Goal: Check status: Check status

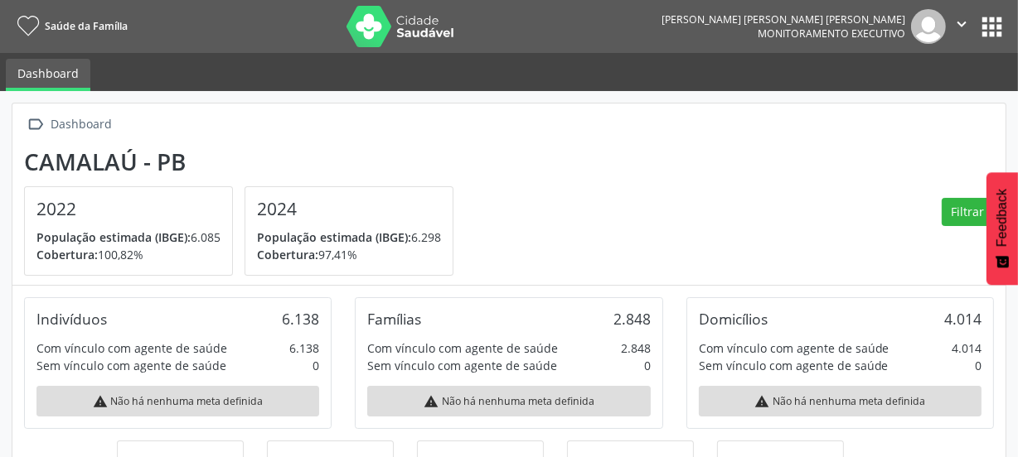
scroll to position [273, 332]
click at [989, 24] on button "apps" at bounding box center [991, 26] width 29 height 29
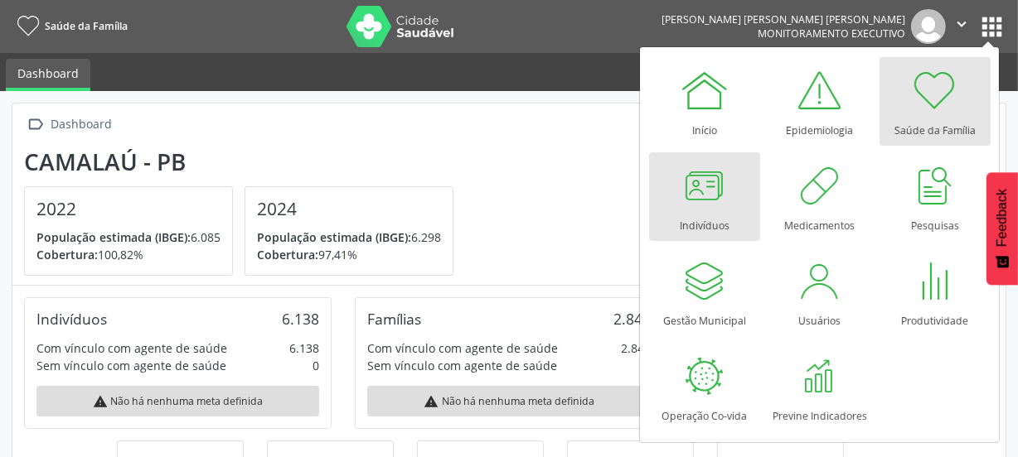
click at [680, 200] on div at bounding box center [705, 186] width 50 height 50
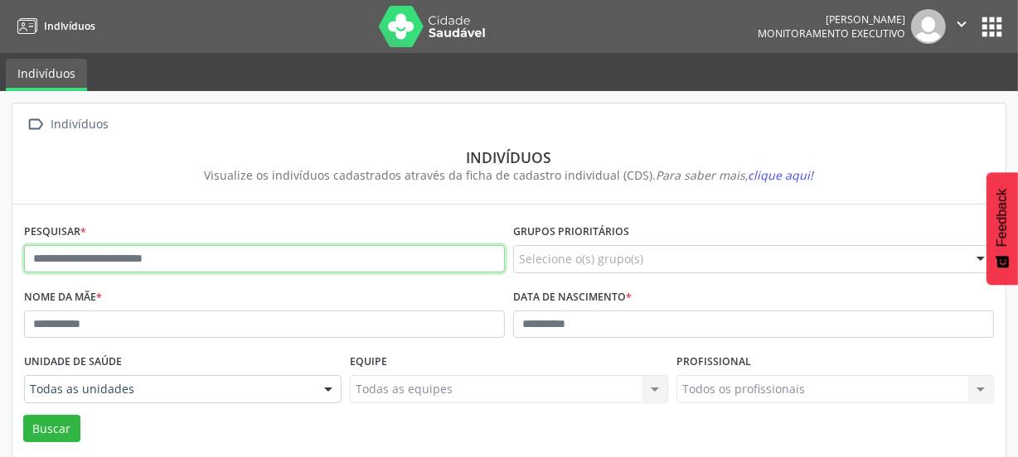
click at [179, 256] on input "text" at bounding box center [264, 259] width 481 height 28
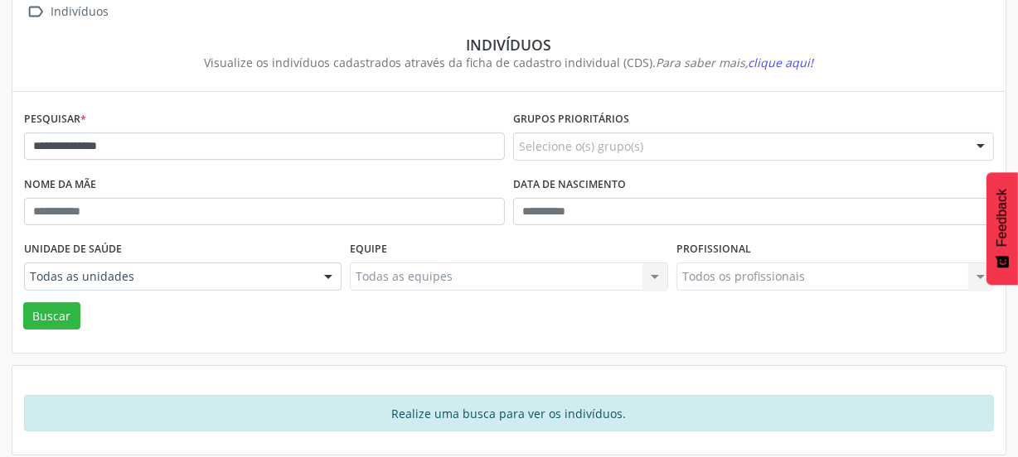
scroll to position [121, 0]
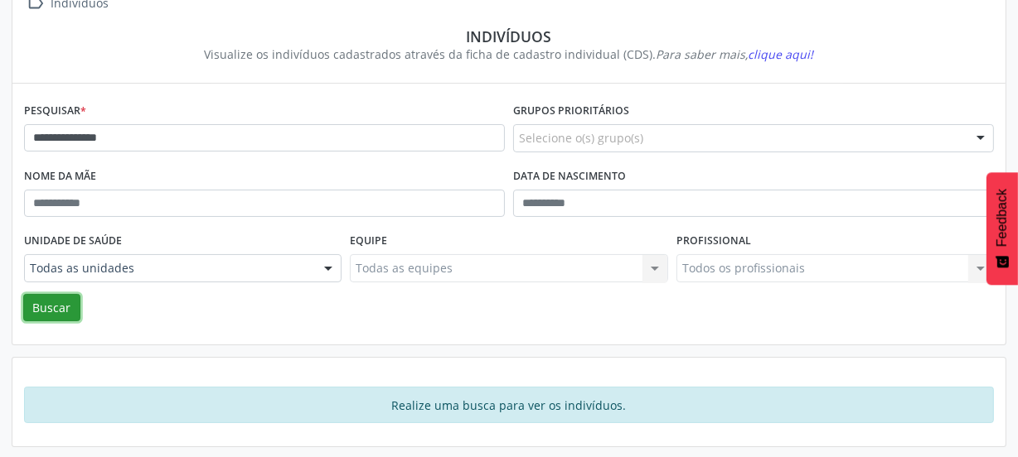
click at [58, 298] on button "Buscar" at bounding box center [51, 308] width 57 height 28
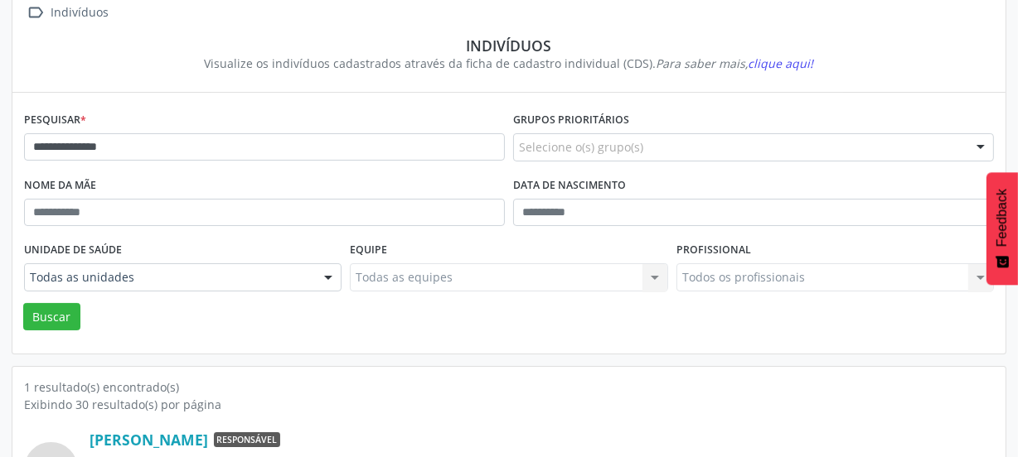
scroll to position [0, 0]
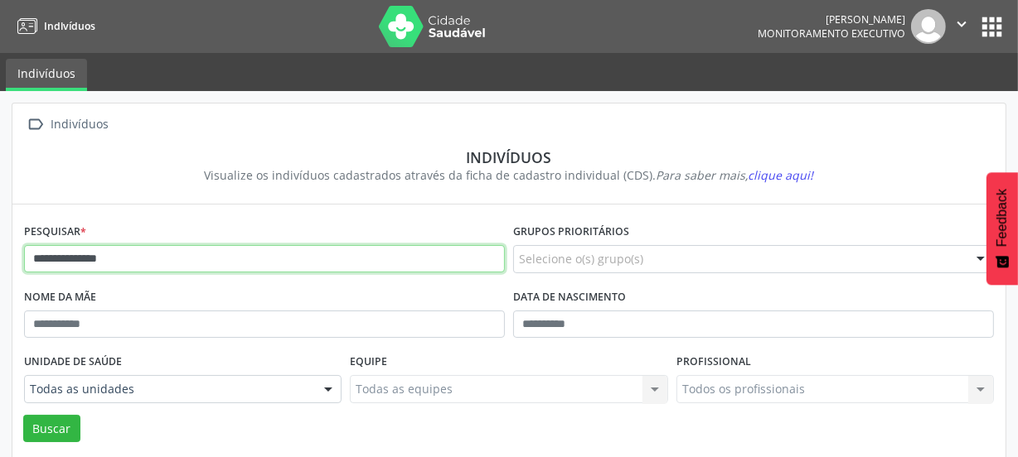
click at [156, 262] on input "**********" at bounding box center [264, 259] width 481 height 28
type input "*"
type input "**********"
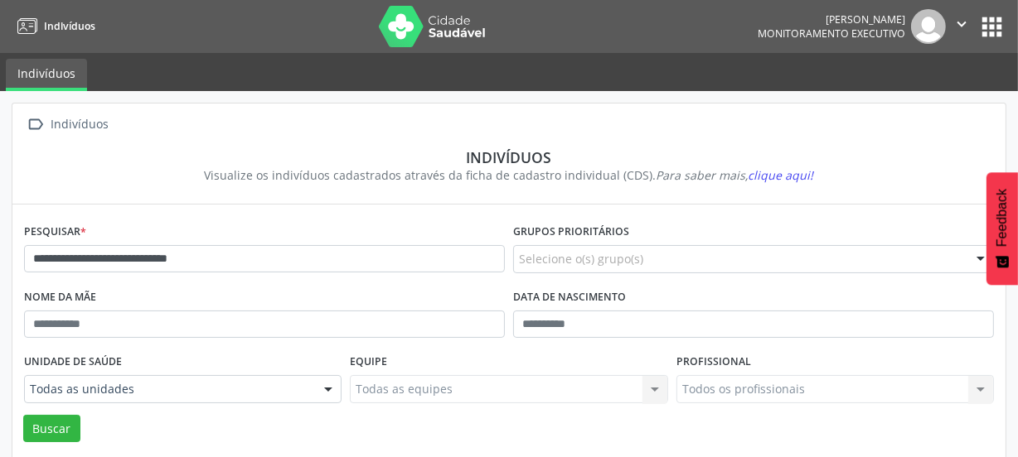
click at [119, 429] on div "Buscar" at bounding box center [509, 429] width 978 height 28
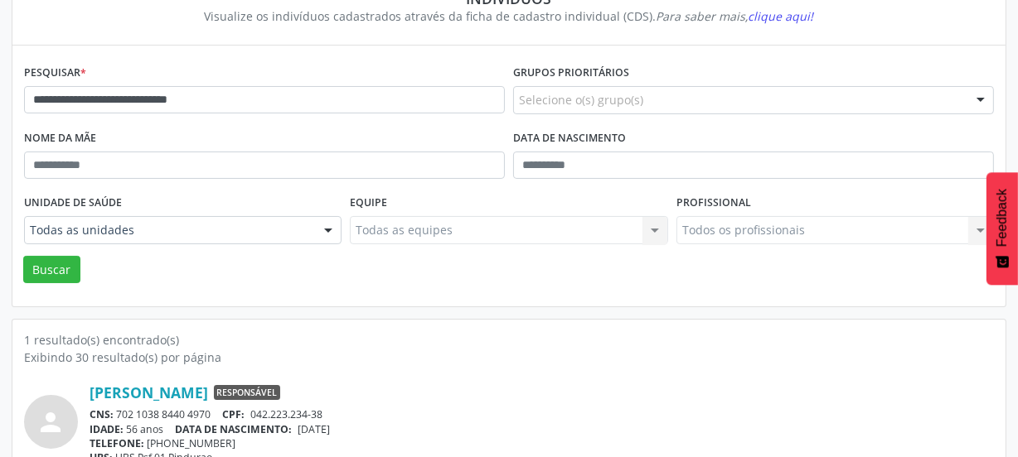
scroll to position [217, 0]
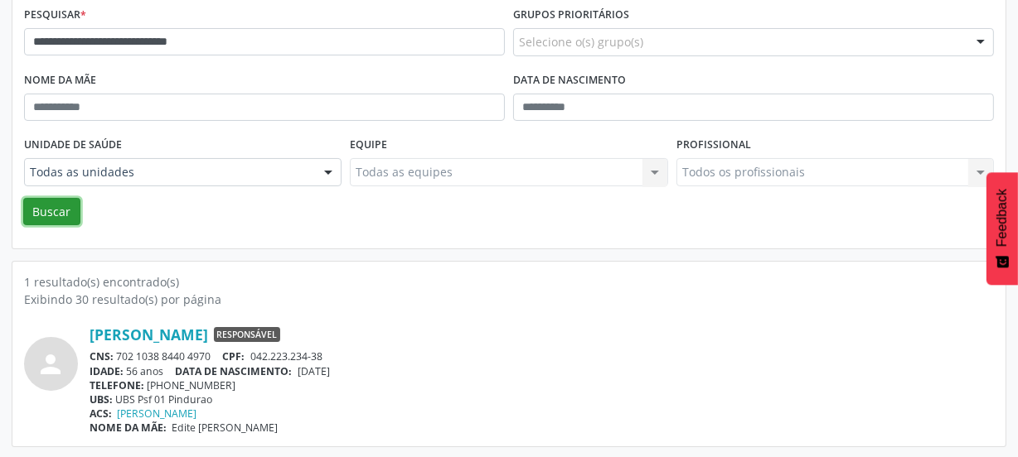
click at [53, 206] on button "Buscar" at bounding box center [51, 212] width 57 height 28
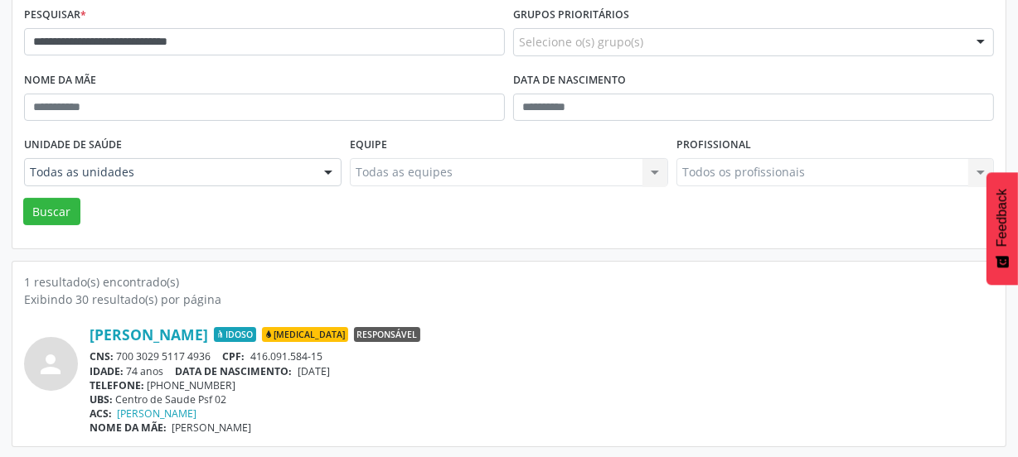
click at [149, 398] on div "UBS: Centro de Saude Psf 02" at bounding box center [542, 400] width 904 height 14
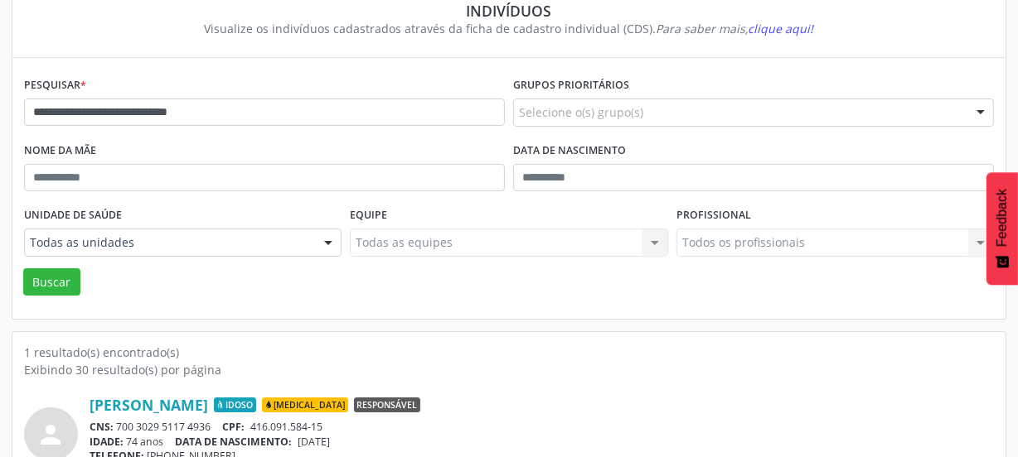
scroll to position [0, 0]
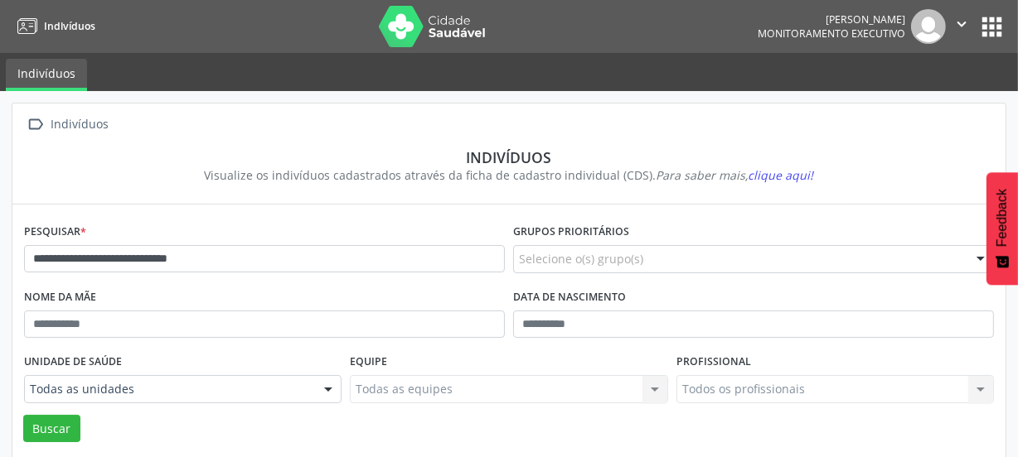
click at [958, 25] on icon "" at bounding box center [961, 24] width 18 height 18
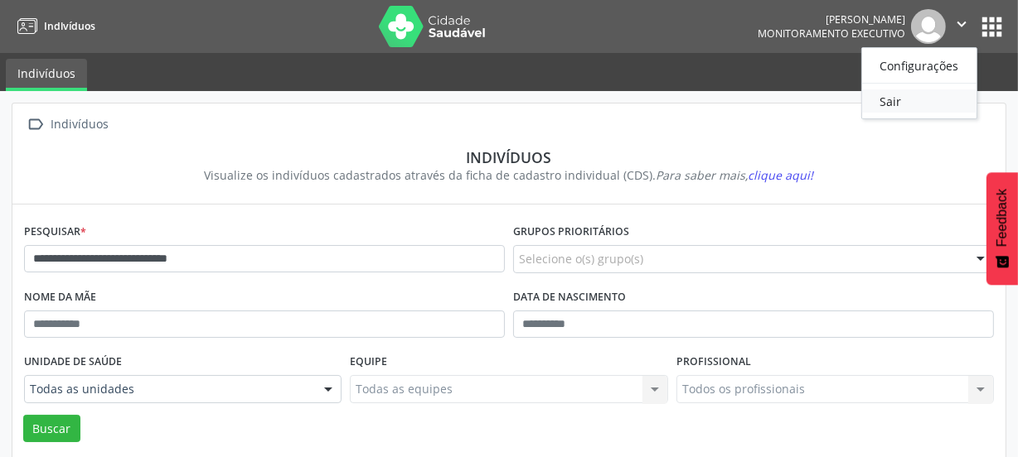
click at [894, 106] on link "Sair" at bounding box center [919, 101] width 114 height 23
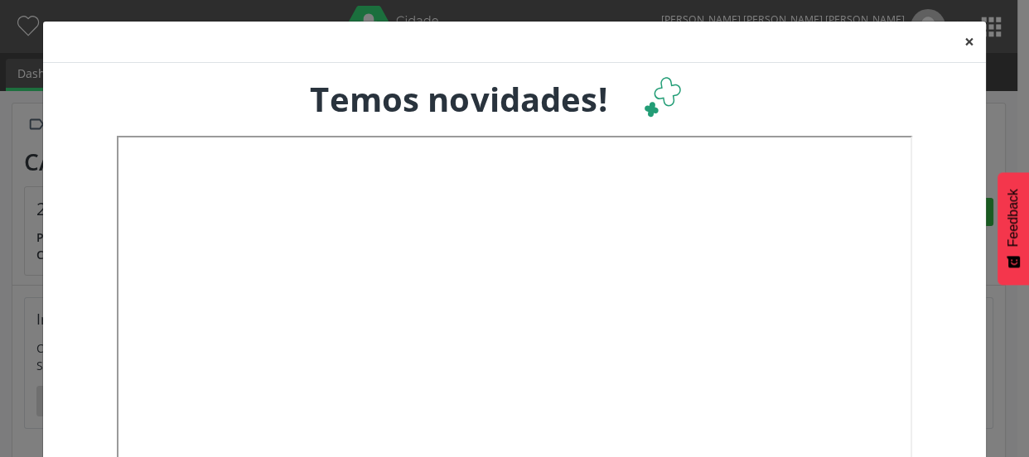
click at [967, 41] on button "×" at bounding box center [969, 42] width 33 height 41
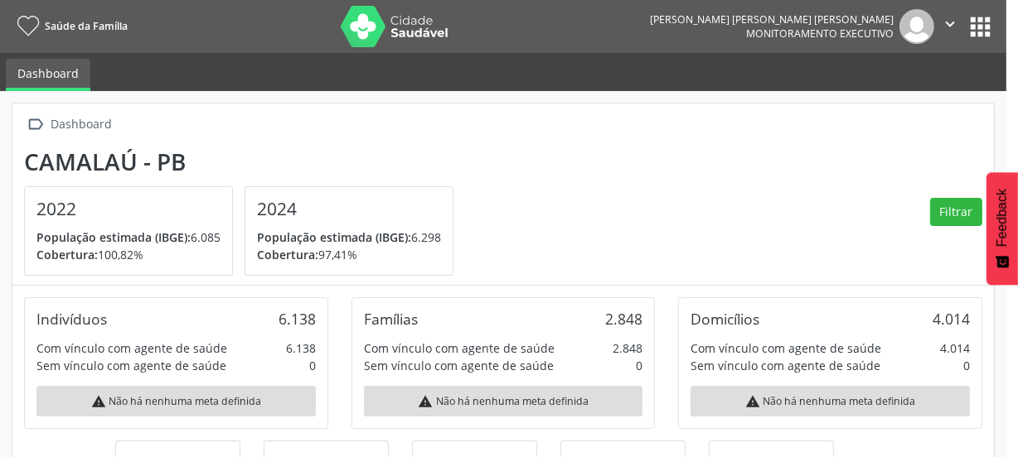
scroll to position [273, 332]
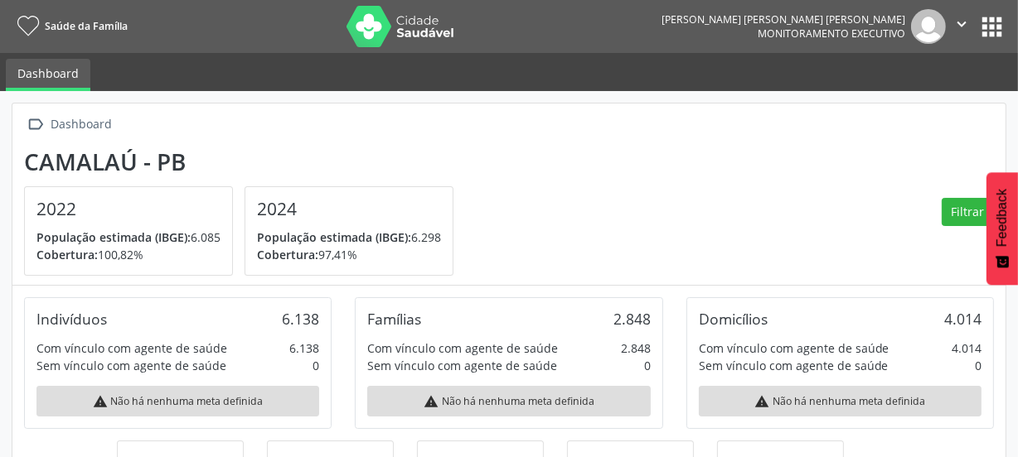
click at [995, 25] on button "apps" at bounding box center [991, 26] width 29 height 29
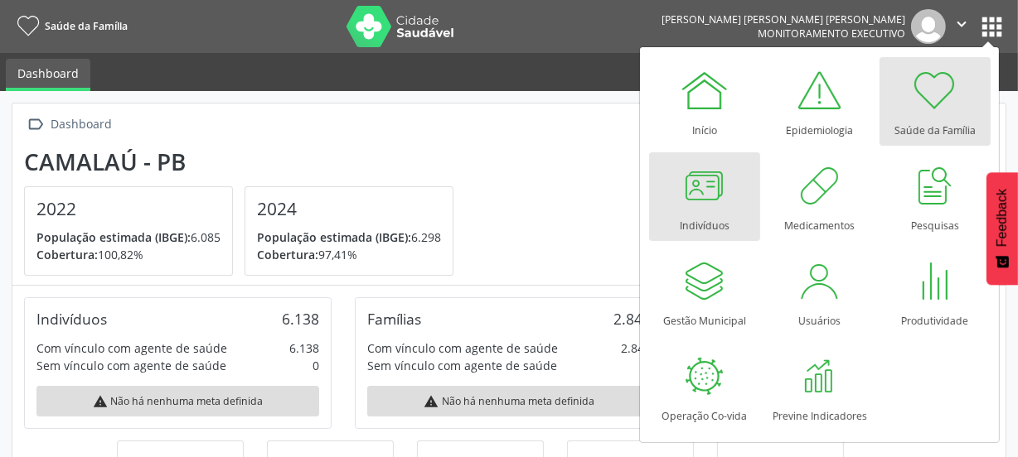
click at [709, 192] on div at bounding box center [705, 186] width 50 height 50
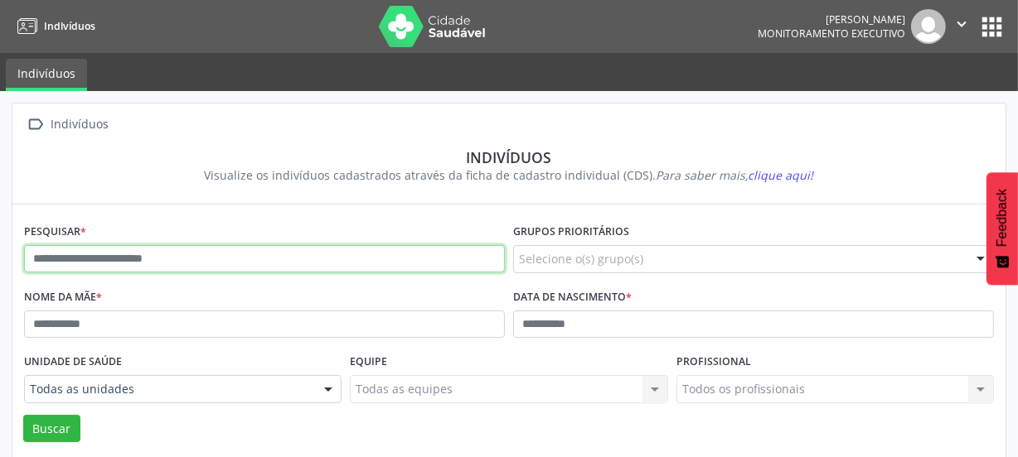
click at [242, 263] on input "text" at bounding box center [264, 259] width 481 height 28
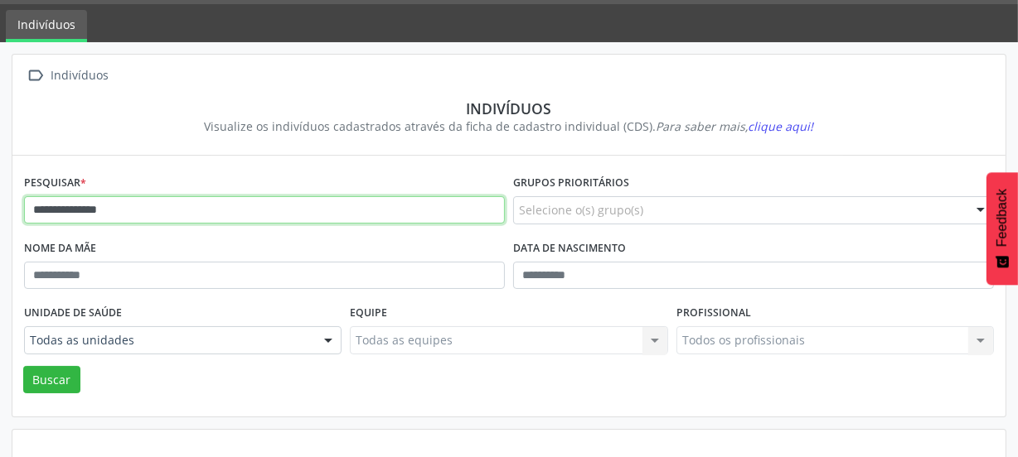
scroll to position [75, 0]
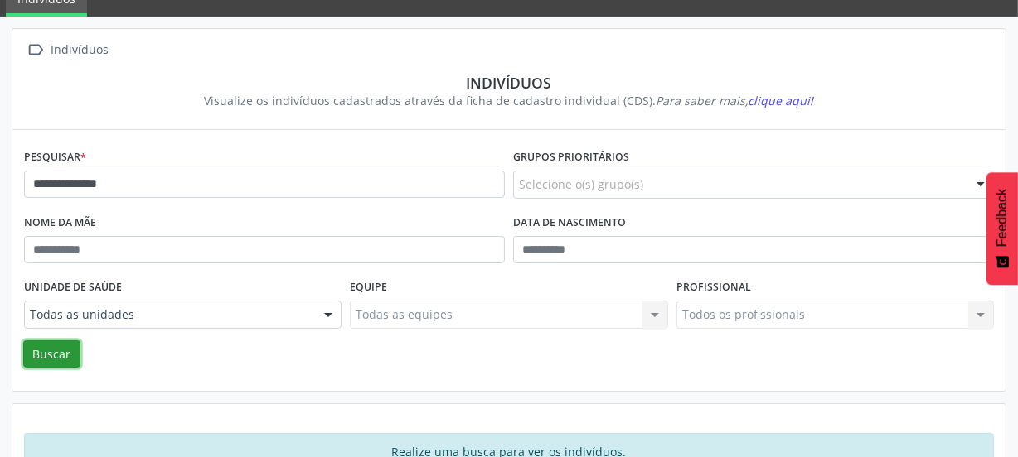
click at [54, 348] on button "Buscar" at bounding box center [51, 355] width 57 height 28
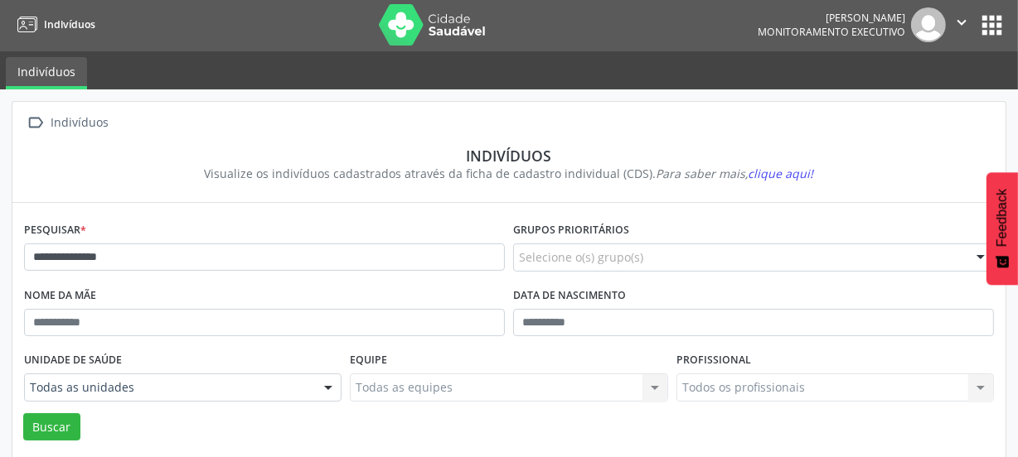
scroll to position [0, 0]
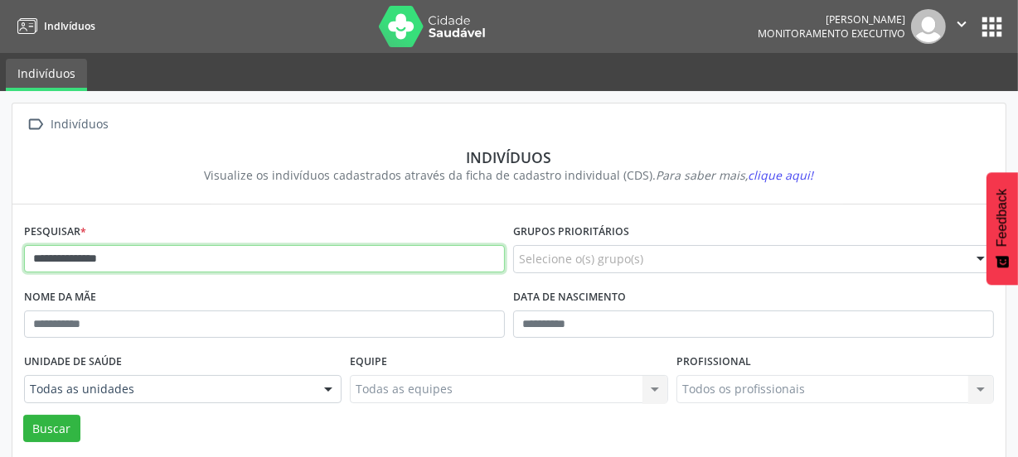
click at [154, 261] on input "**********" at bounding box center [264, 259] width 481 height 28
type input "*"
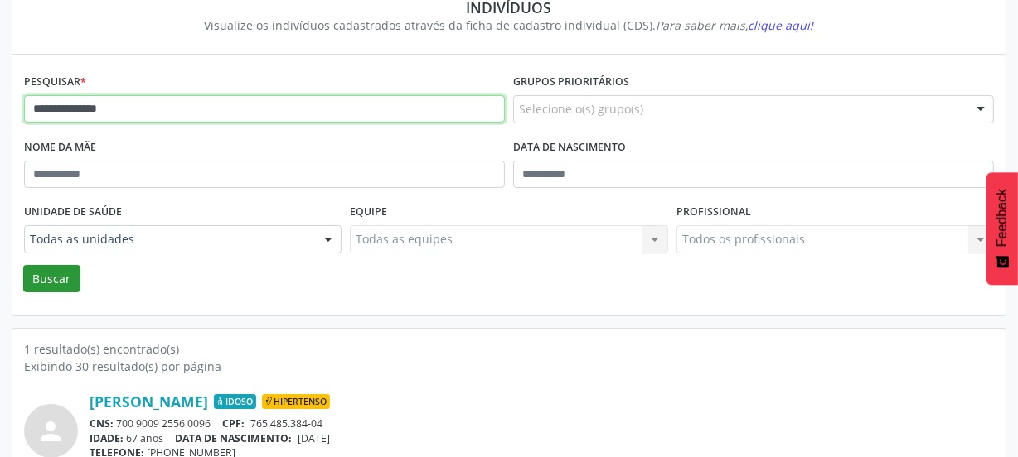
type input "**********"
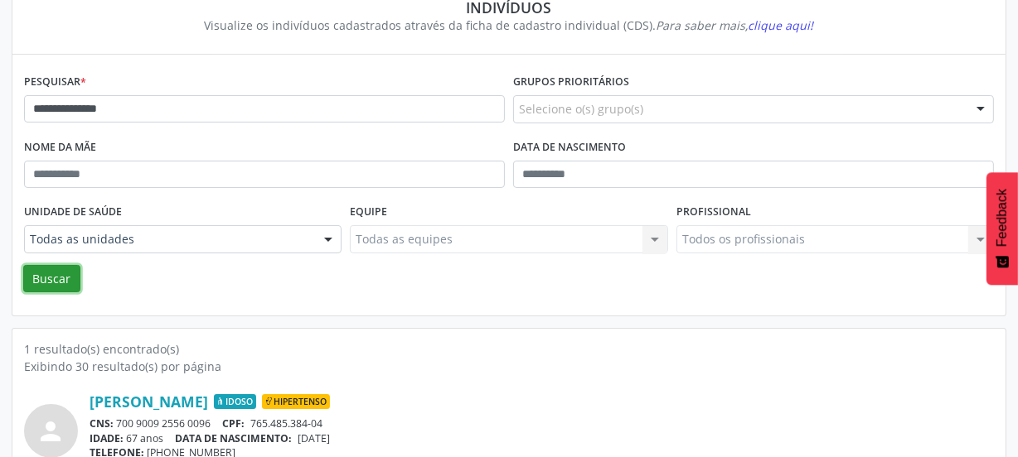
click at [56, 278] on button "Buscar" at bounding box center [51, 279] width 57 height 28
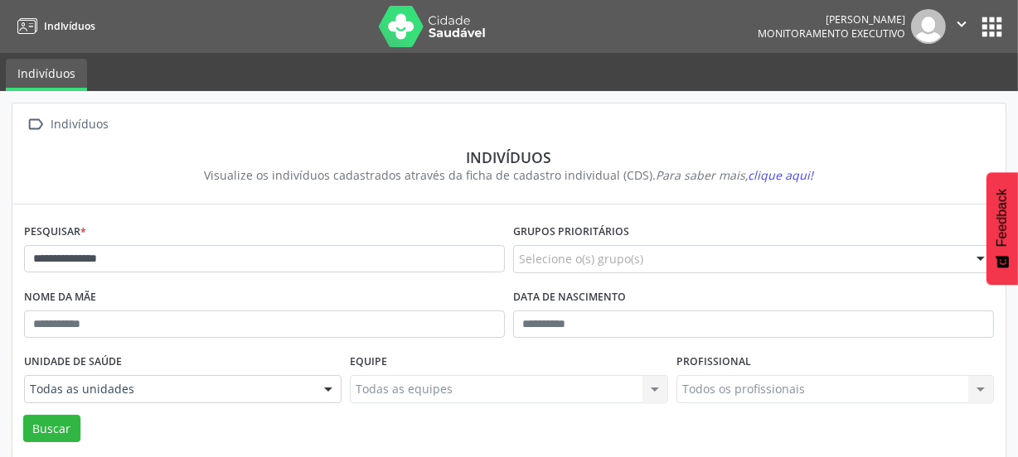
click at [964, 17] on icon "" at bounding box center [961, 24] width 18 height 18
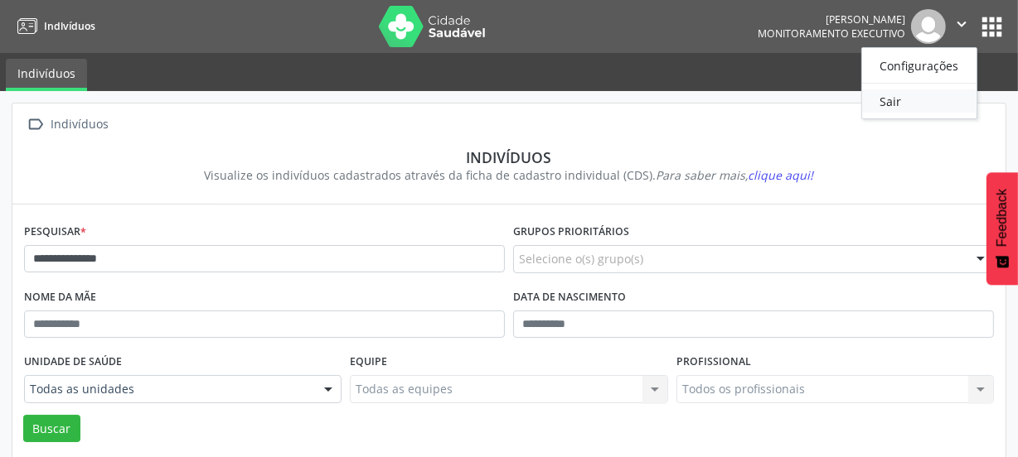
click at [888, 102] on link "Sair" at bounding box center [919, 101] width 114 height 23
